Goal: Find contact information: Find contact information

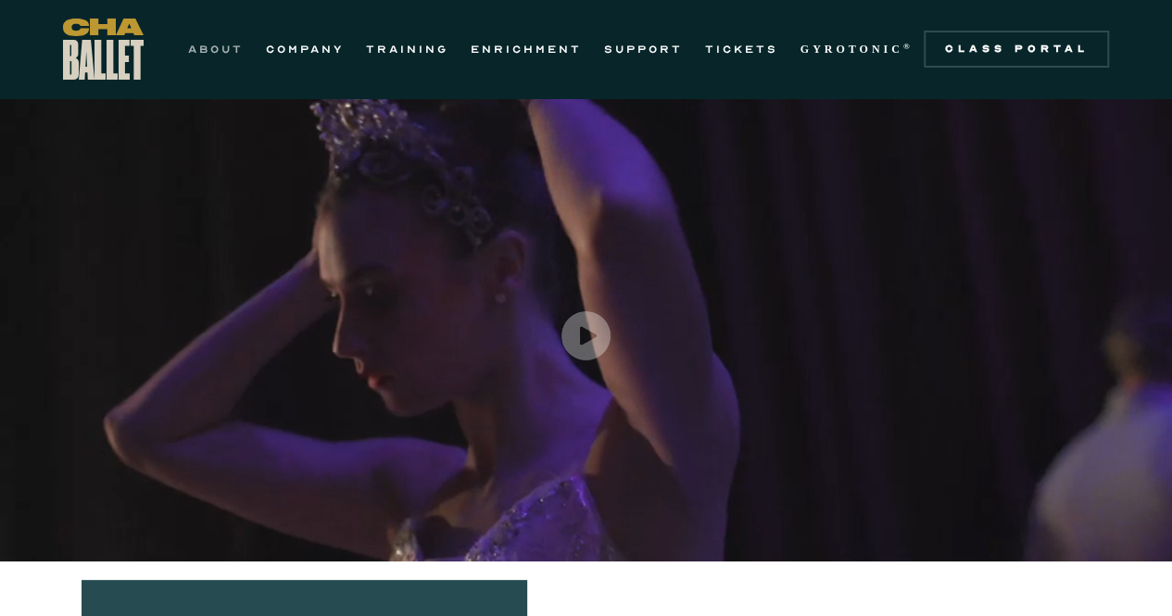
click at [219, 49] on link "ABOUT" at bounding box center [216, 49] width 56 height 22
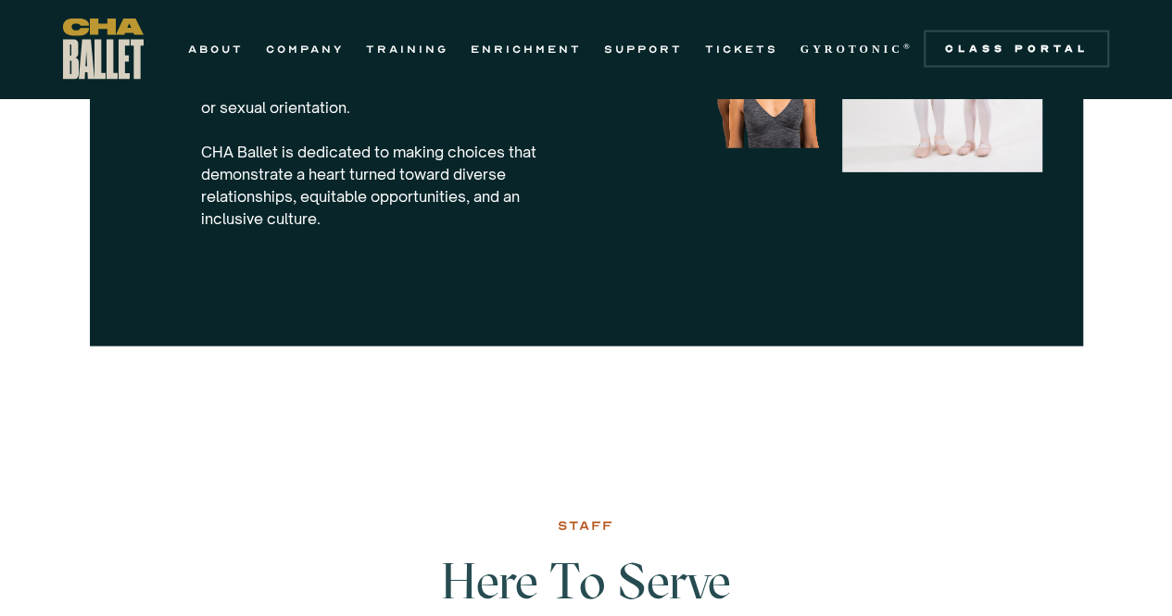
scroll to position [2037, 0]
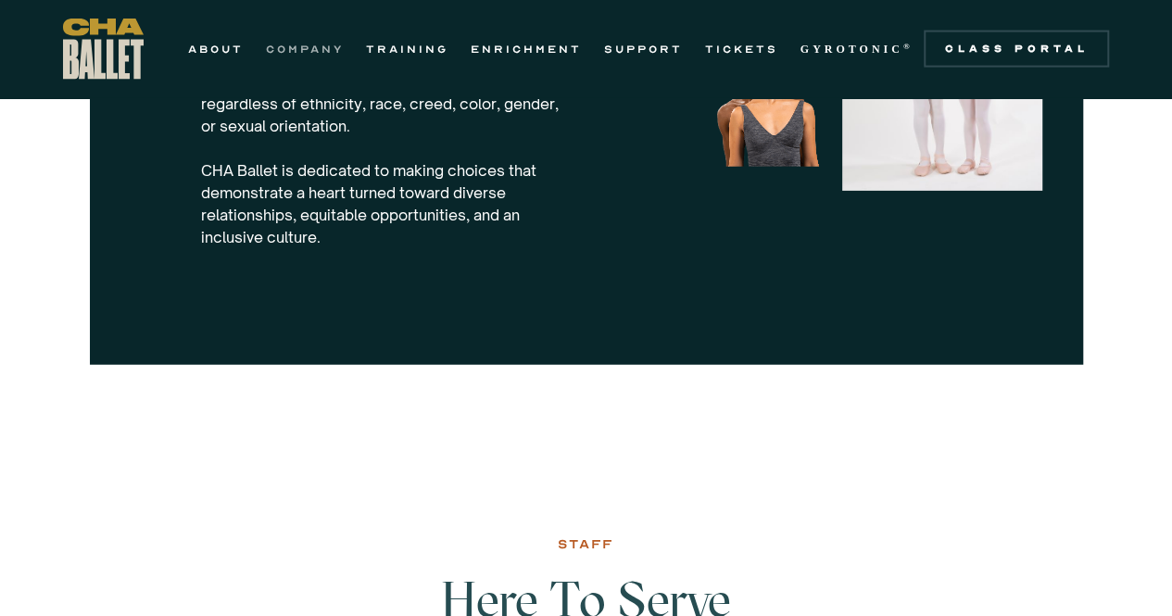
click at [301, 50] on link "COMPANY" at bounding box center [305, 49] width 78 height 22
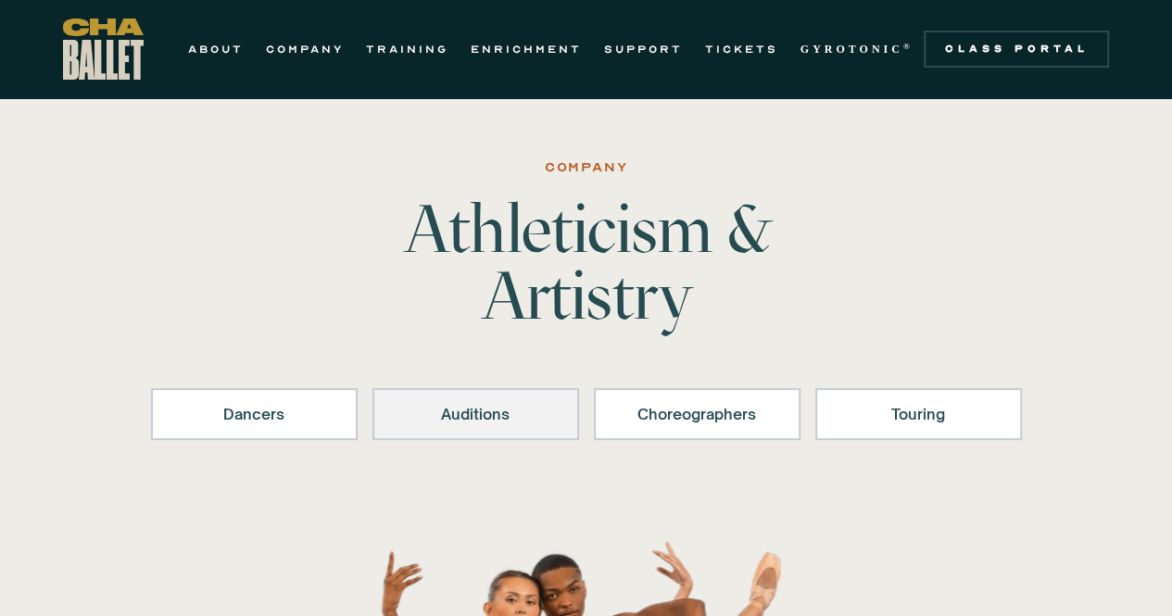
click at [484, 418] on div "Auditions" at bounding box center [475, 414] width 158 height 22
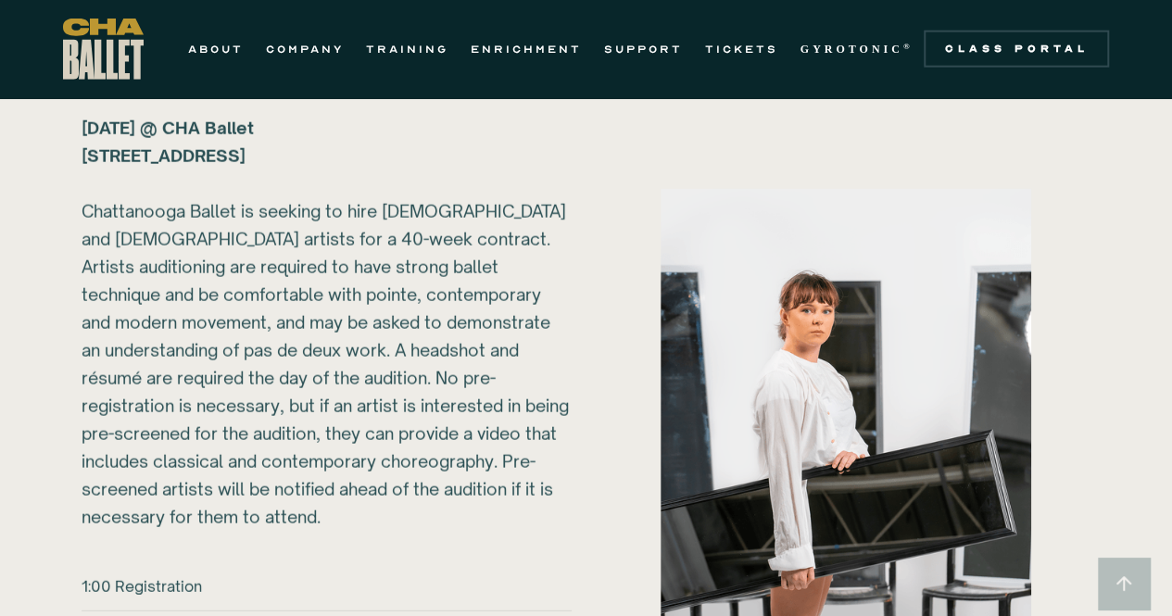
scroll to position [2247, 0]
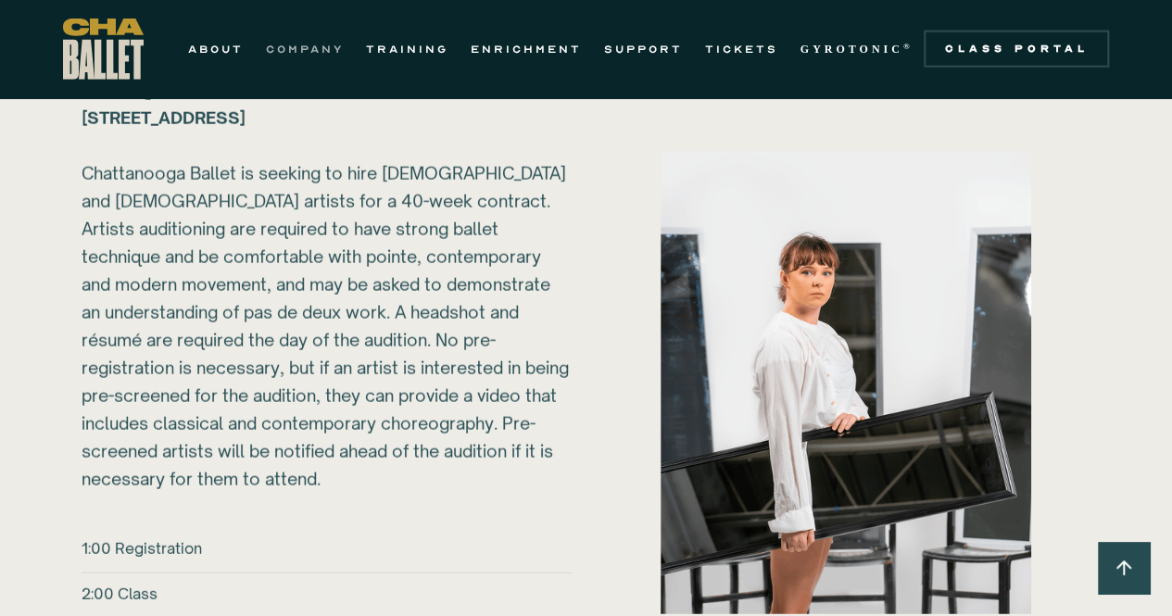
click at [295, 44] on link "COMPANY" at bounding box center [305, 49] width 78 height 22
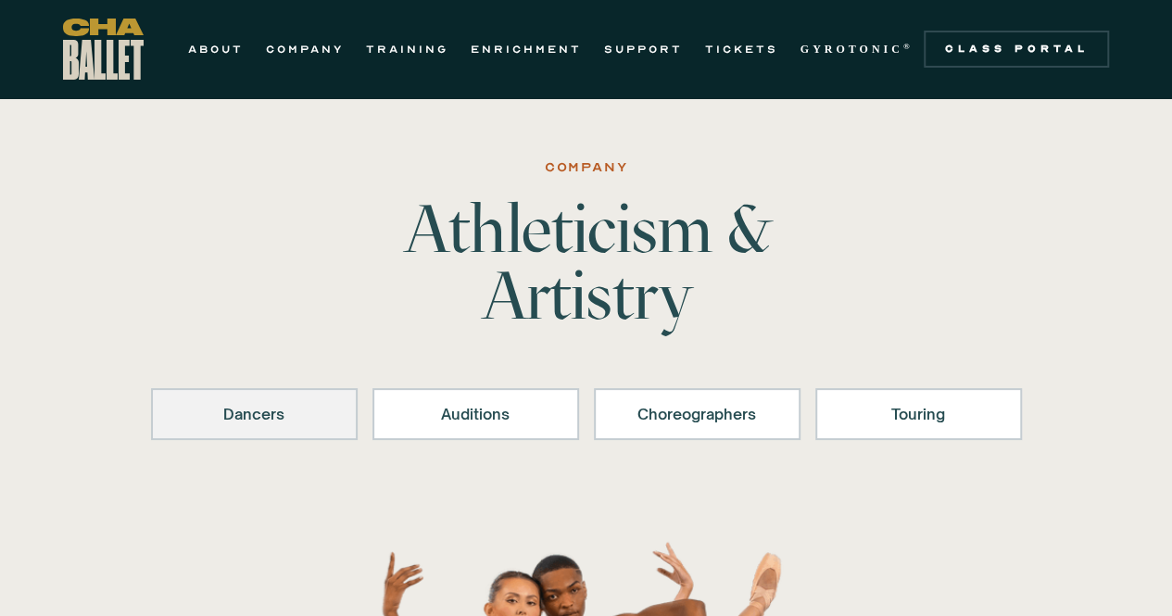
click at [240, 392] on link "Dancers" at bounding box center [254, 414] width 207 height 52
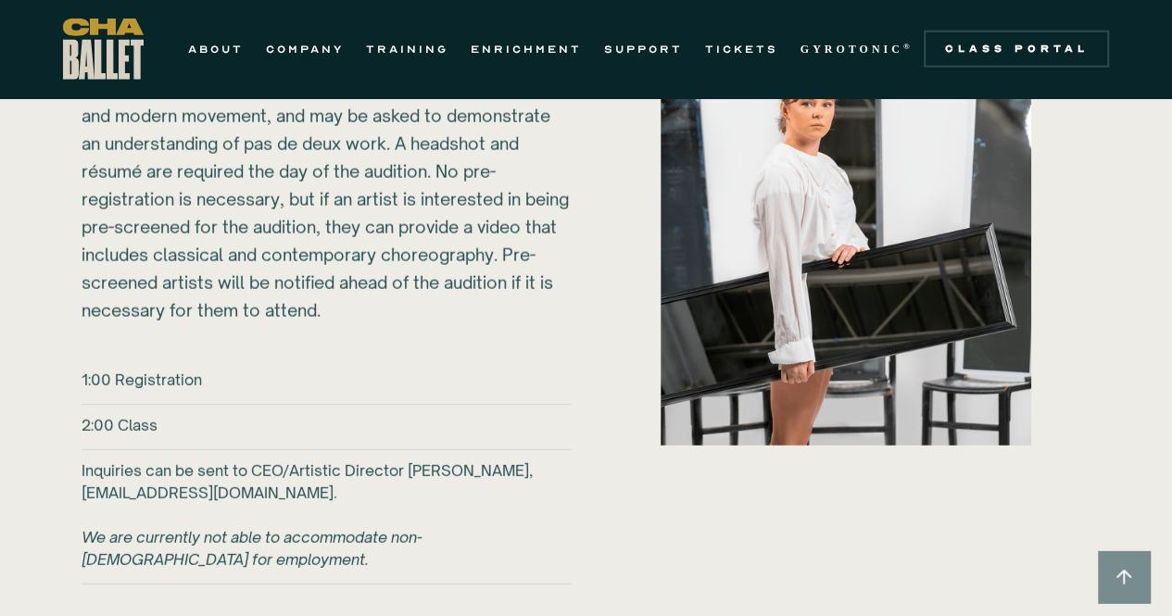
scroll to position [2417, 0]
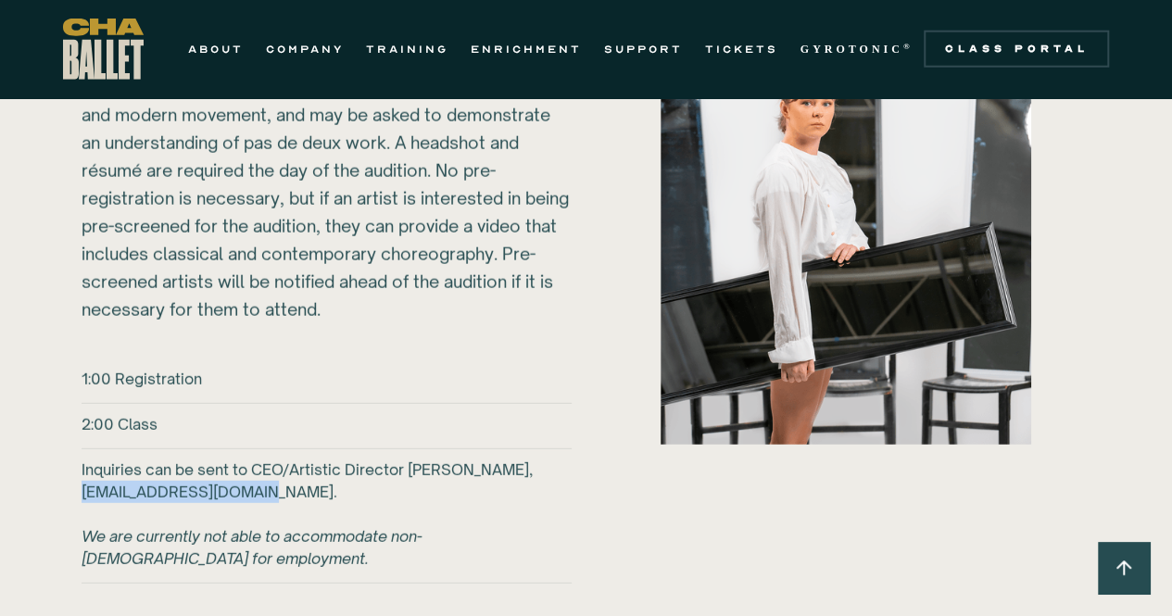
drag, startPoint x: 266, startPoint y: 464, endPoint x: 82, endPoint y: 462, distance: 184.3
click at [82, 462] on h6 "Inquiries can be sent to CEO/Artistic Director Brian McSween, bmcsween@chaballe…" at bounding box center [327, 514] width 490 height 111
copy h6 "bmcsween@chaballet.org"
click at [189, 222] on div "Sunday, March 1, 2026 @ CHA Ballet 817B N Market St. Chattanooga, TN 37405 ‍ Ch…" at bounding box center [327, 114] width 490 height 417
